Goal: Transaction & Acquisition: Book appointment/travel/reservation

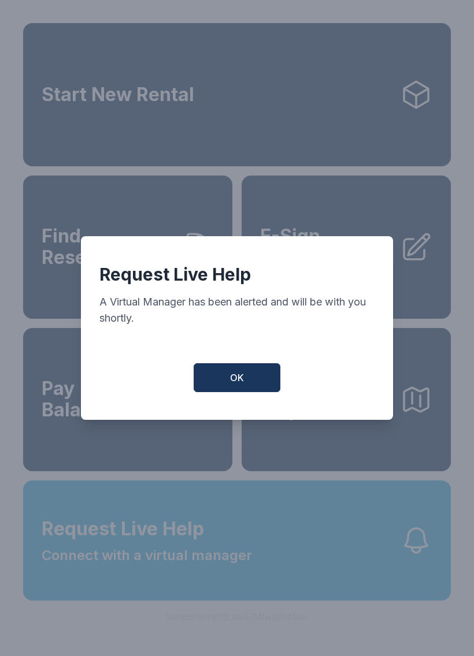
click at [241, 378] on span "OK" at bounding box center [237, 378] width 14 height 14
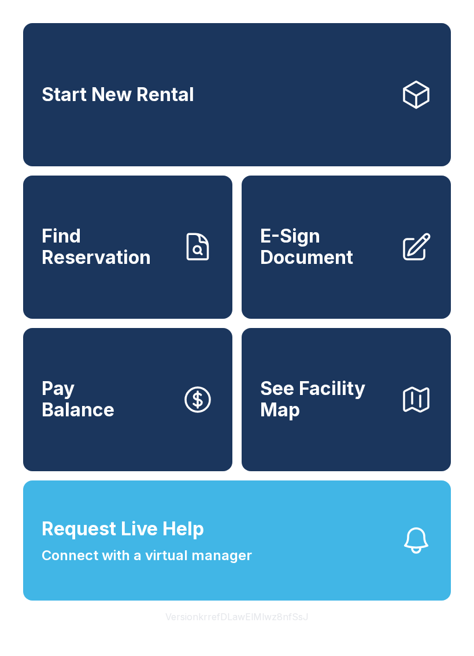
click at [317, 421] on span "See Facility Map" at bounding box center [325, 399] width 131 height 42
click at [112, 84] on link "Start New Rental" at bounding box center [237, 94] width 428 height 143
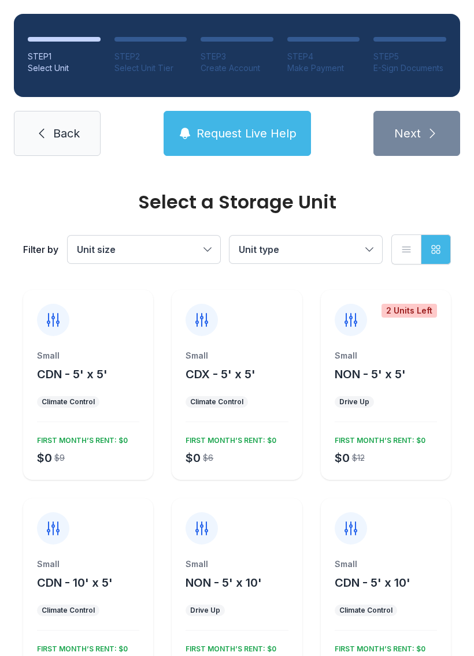
click at [45, 613] on div "Climate Control" at bounding box center [68, 610] width 53 height 9
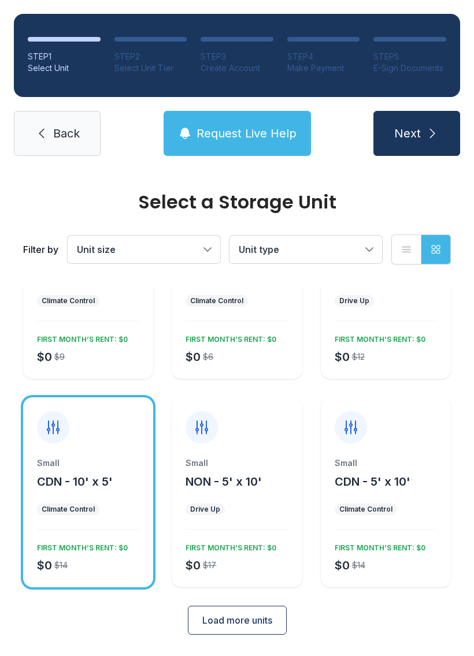
scroll to position [101, 0]
click at [52, 133] on link "Back" at bounding box center [57, 133] width 87 height 45
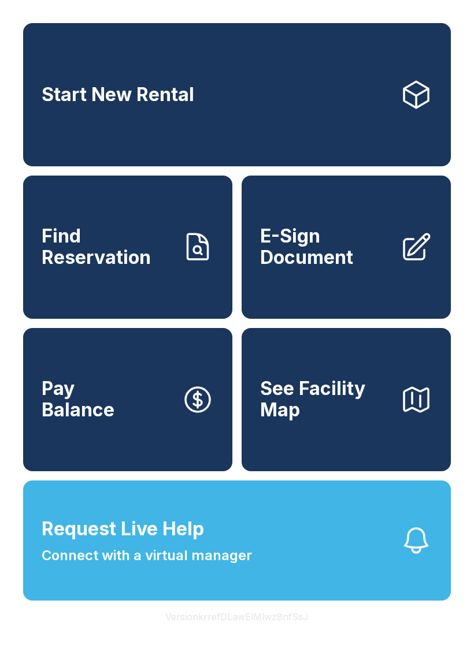
click at [129, 250] on span "Find Reservation" at bounding box center [107, 247] width 131 height 42
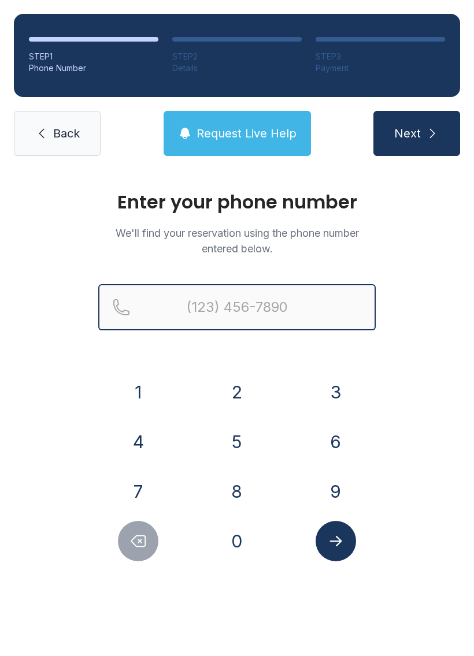
click at [195, 301] on input "Reservation phone number" at bounding box center [236, 307] width 277 height 46
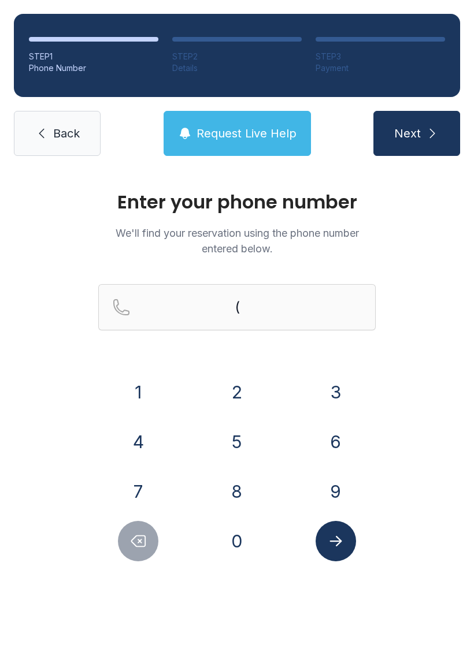
click at [332, 447] on button "6" at bounding box center [336, 442] width 40 height 40
click at [142, 490] on button "7" at bounding box center [138, 492] width 40 height 40
click at [243, 498] on button "8" at bounding box center [237, 492] width 40 height 40
click at [331, 501] on button "9" at bounding box center [336, 492] width 40 height 40
click at [331, 384] on button "3" at bounding box center [336, 392] width 40 height 40
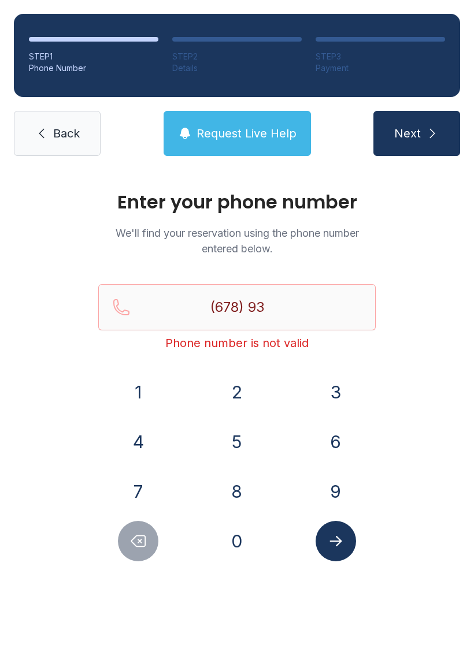
click at [333, 497] on button "9" at bounding box center [336, 492] width 40 height 40
click at [144, 439] on button "4" at bounding box center [138, 442] width 40 height 40
click at [135, 493] on button "7" at bounding box center [138, 492] width 40 height 40
click at [334, 497] on button "9" at bounding box center [336, 492] width 40 height 40
click at [238, 554] on button "0" at bounding box center [237, 541] width 40 height 40
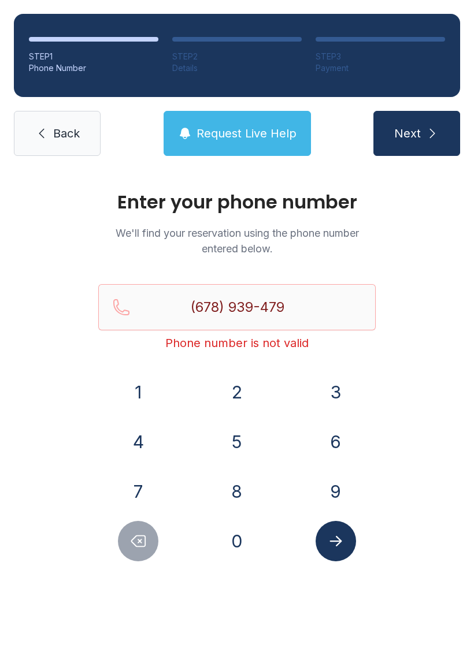
type input "[PHONE_NUMBER]"
click at [328, 545] on icon "Submit lookup form" at bounding box center [335, 541] width 17 height 17
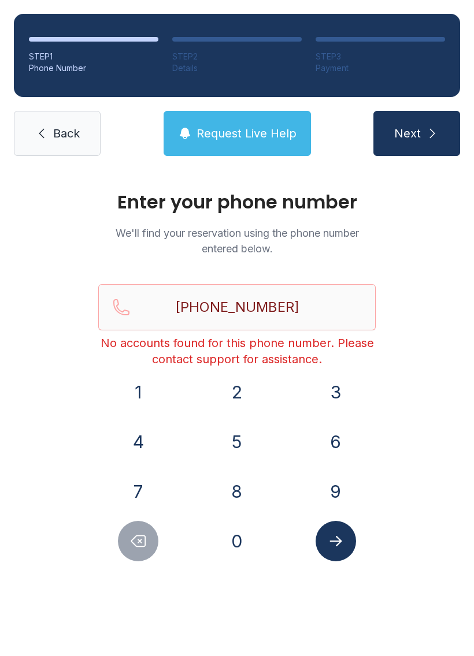
click at [63, 122] on link "Back" at bounding box center [57, 133] width 87 height 45
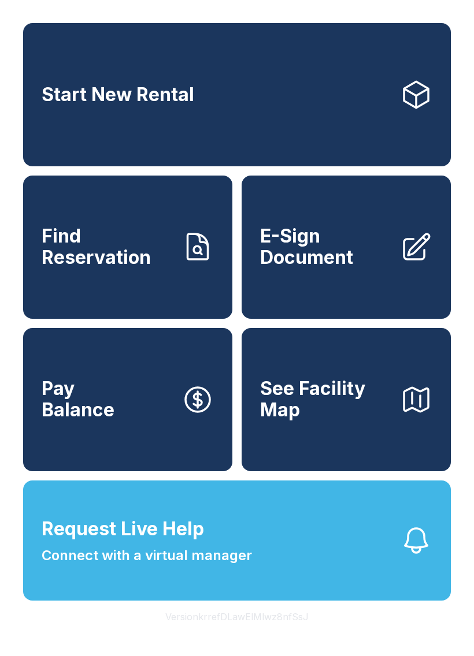
click at [166, 120] on link "Start New Rental" at bounding box center [237, 94] width 428 height 143
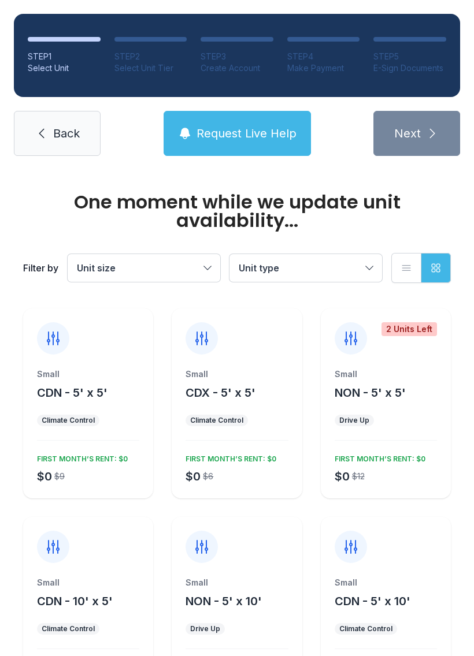
click at [128, 266] on span "Unit size" at bounding box center [138, 268] width 123 height 14
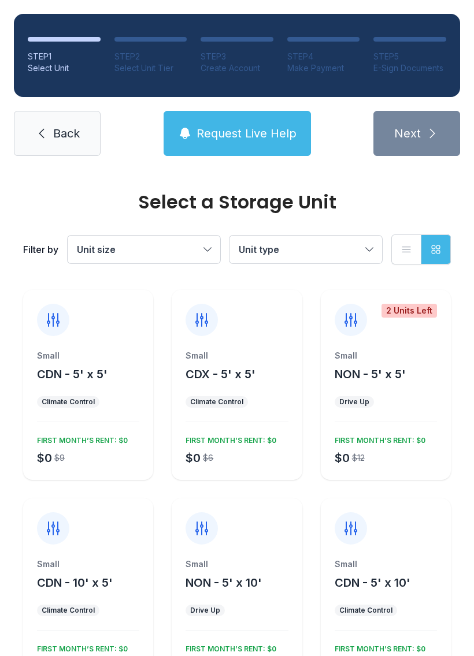
click at [277, 248] on span "Unit type" at bounding box center [259, 250] width 40 height 12
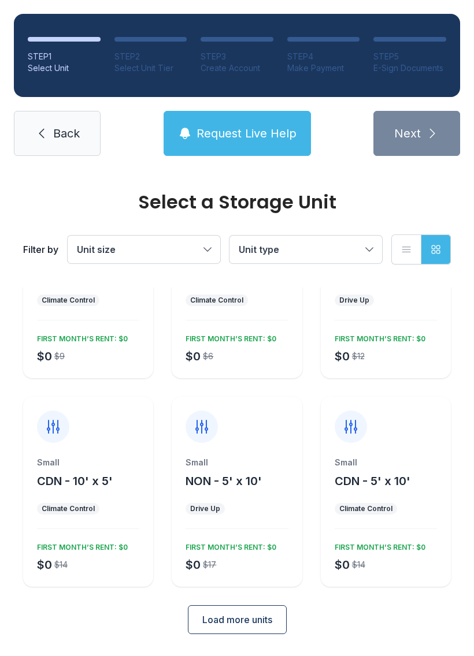
scroll to position [101, 0]
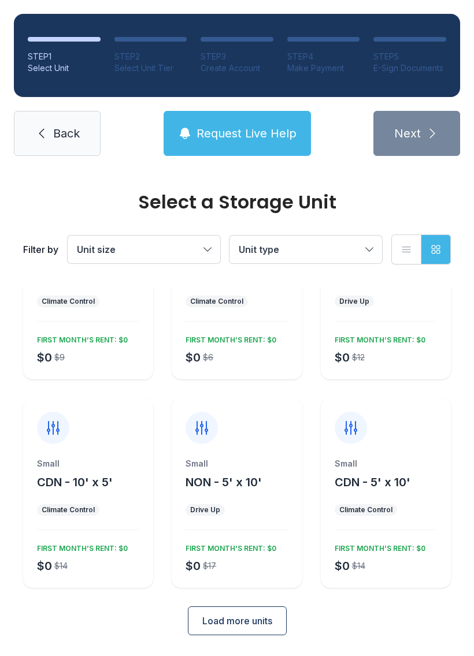
click at [117, 245] on span "Unit size" at bounding box center [138, 250] width 123 height 14
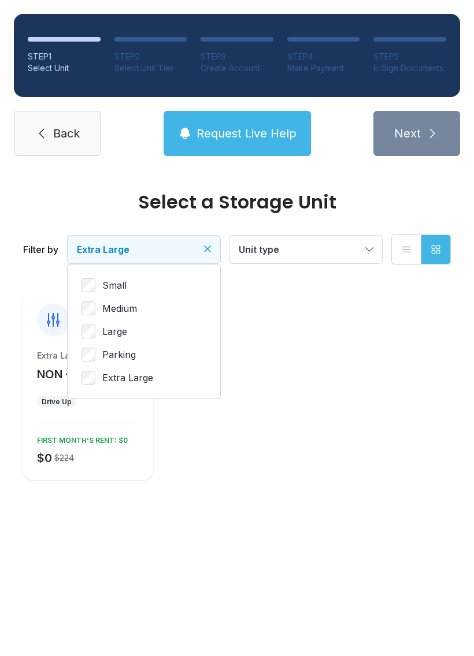
scroll to position [0, 0]
click at [105, 248] on span "Extra Large" at bounding box center [103, 250] width 53 height 12
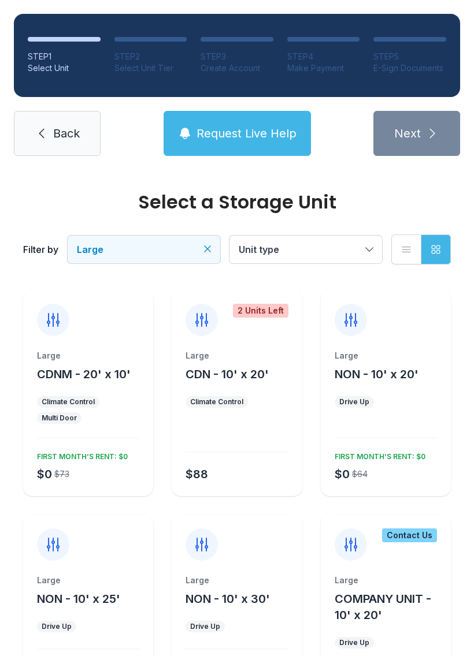
click at [54, 132] on span "Back" at bounding box center [66, 133] width 27 height 16
